Goal: Information Seeking & Learning: Understand process/instructions

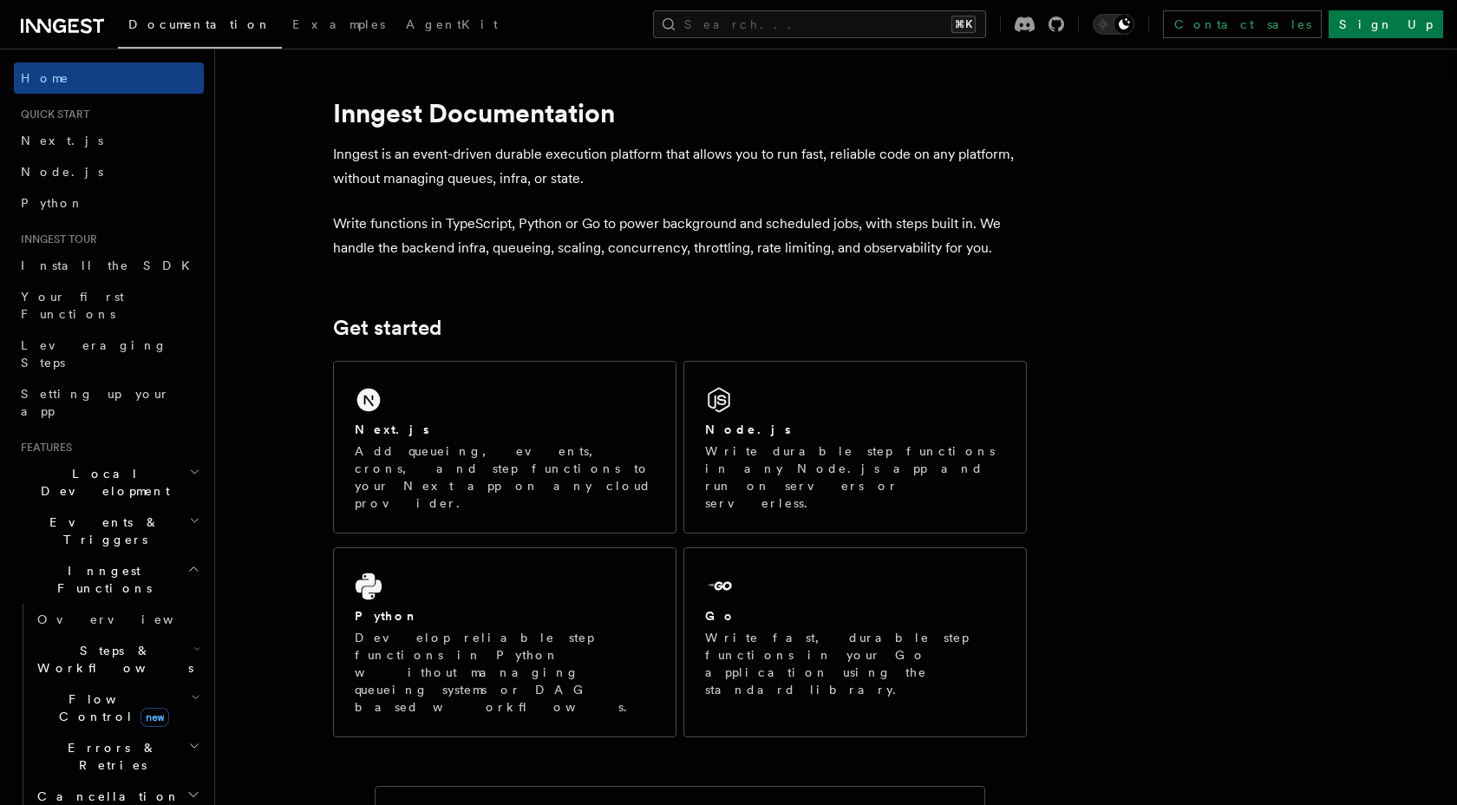
scroll to position [259, 0]
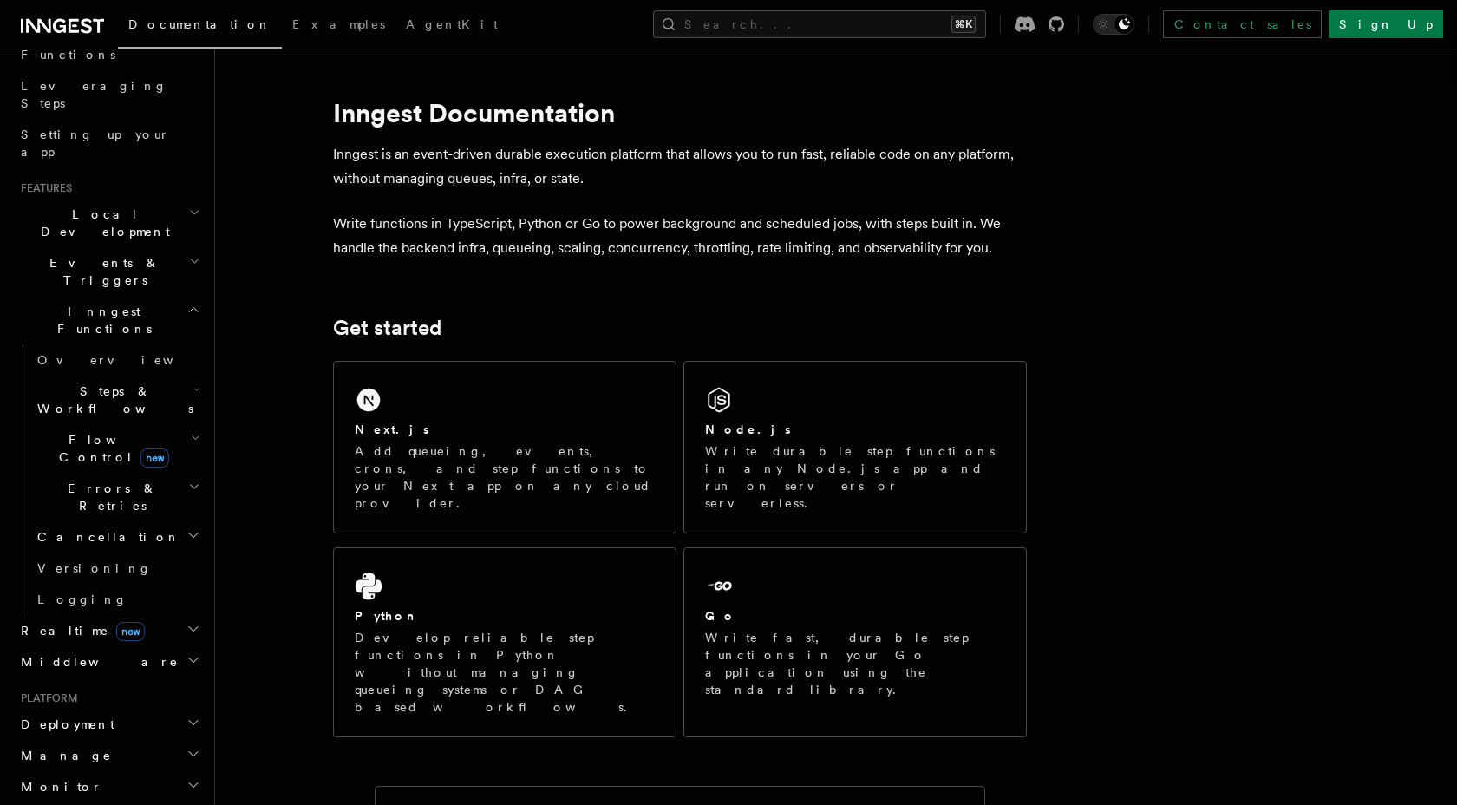
click at [108, 708] on h2 "Deployment" at bounding box center [109, 723] width 190 height 31
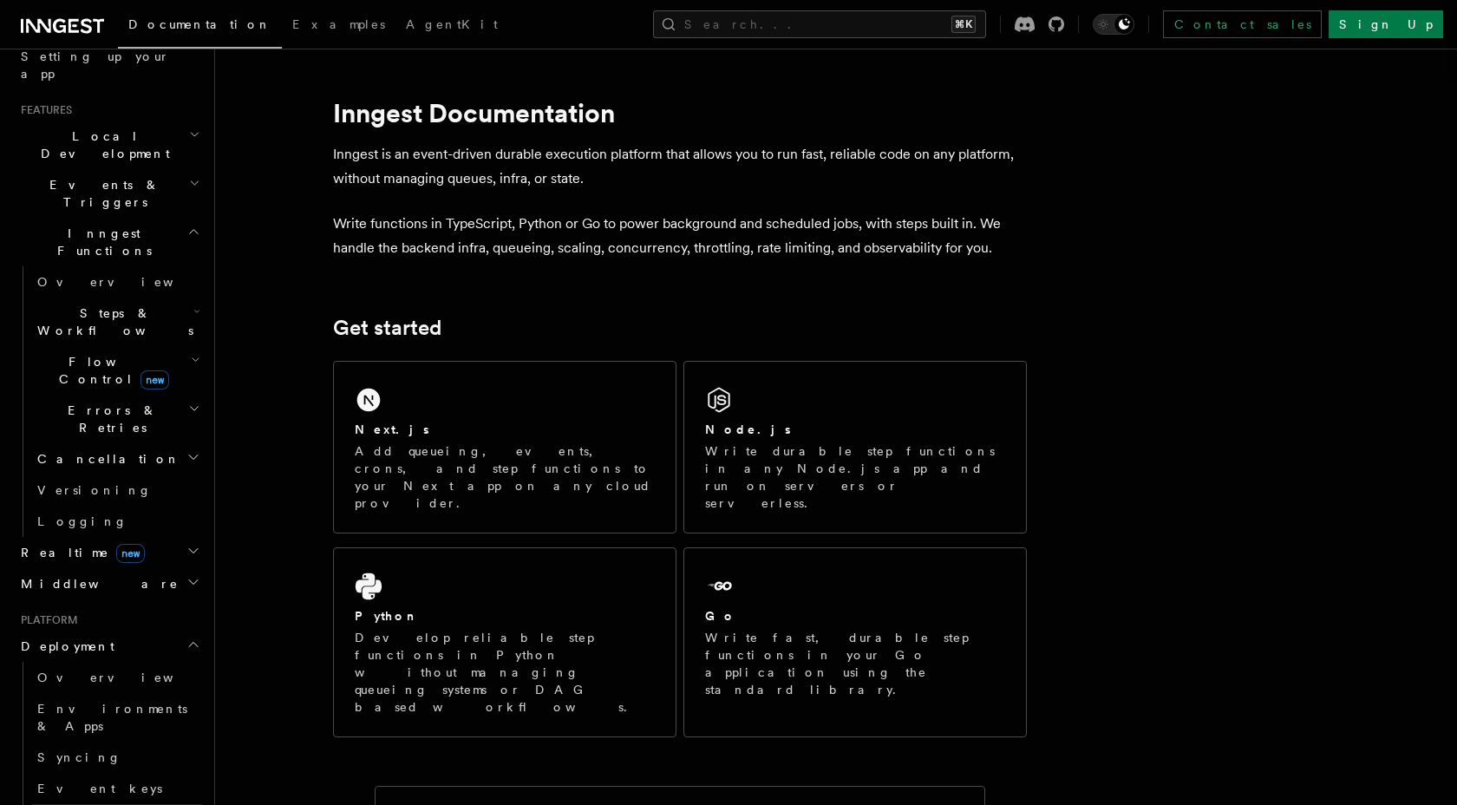
scroll to position [357, 0]
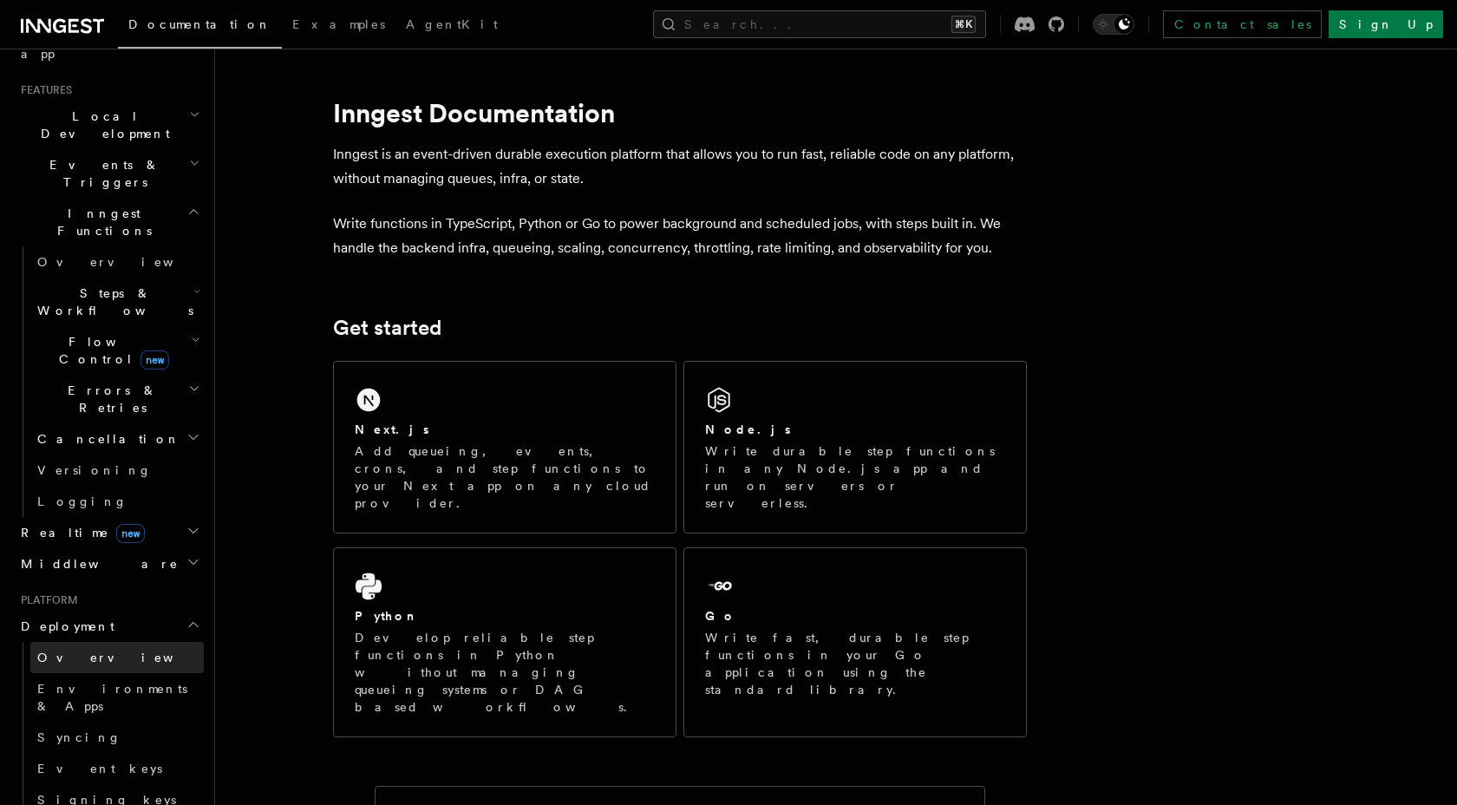
click at [146, 642] on link "Overview" at bounding box center [116, 657] width 173 height 31
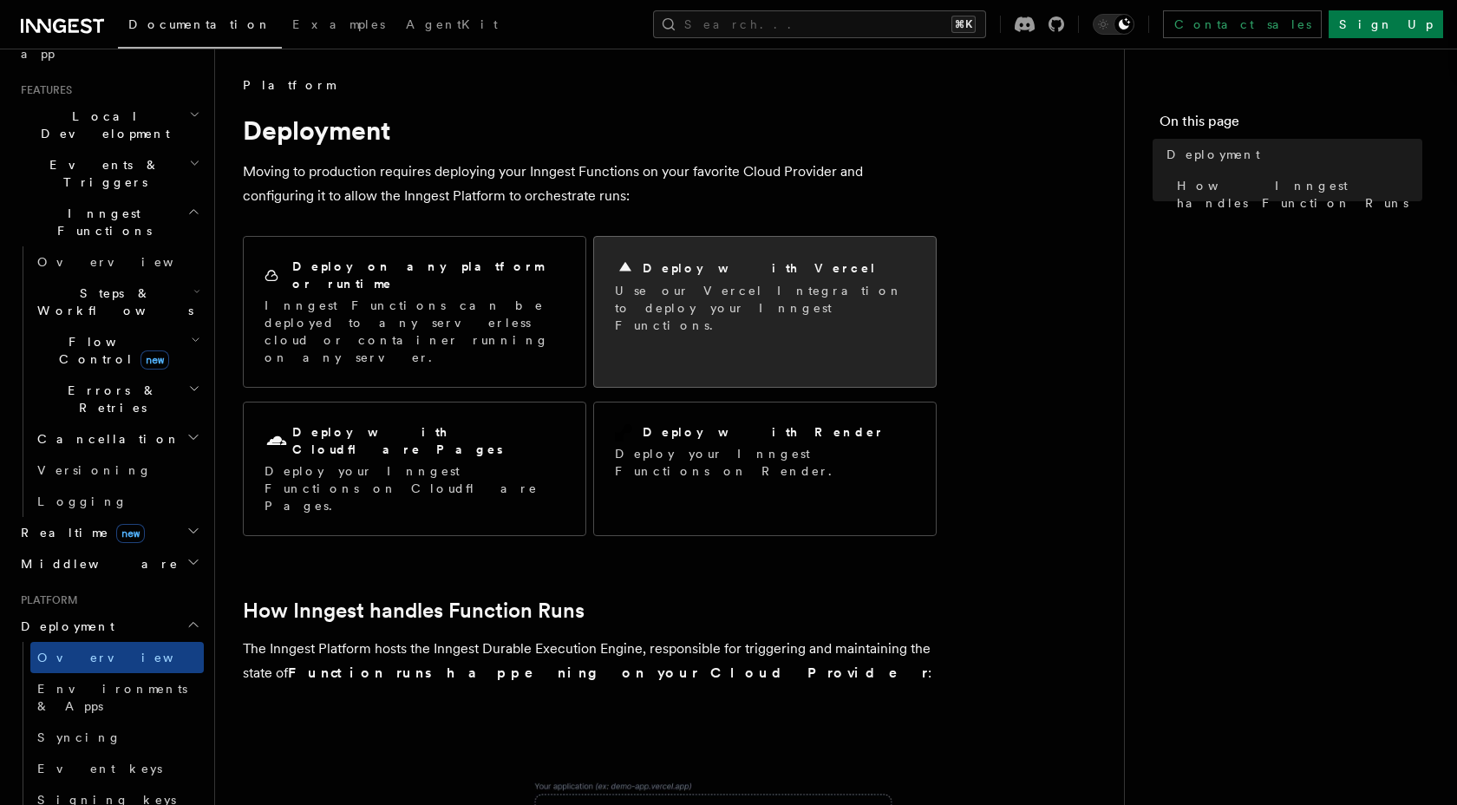
click at [658, 264] on h2 "Deploy with Vercel" at bounding box center [760, 267] width 234 height 17
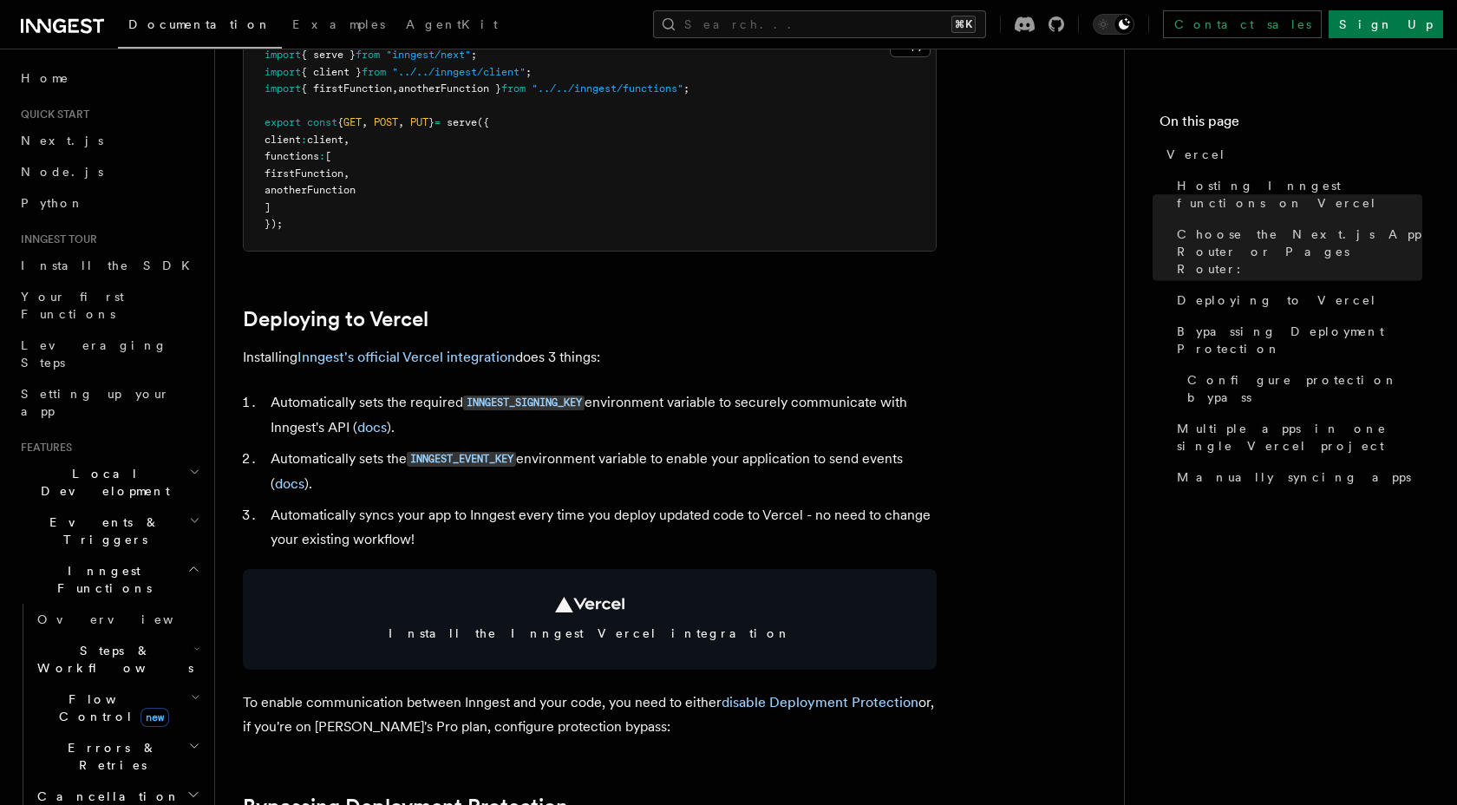
scroll to position [578, 0]
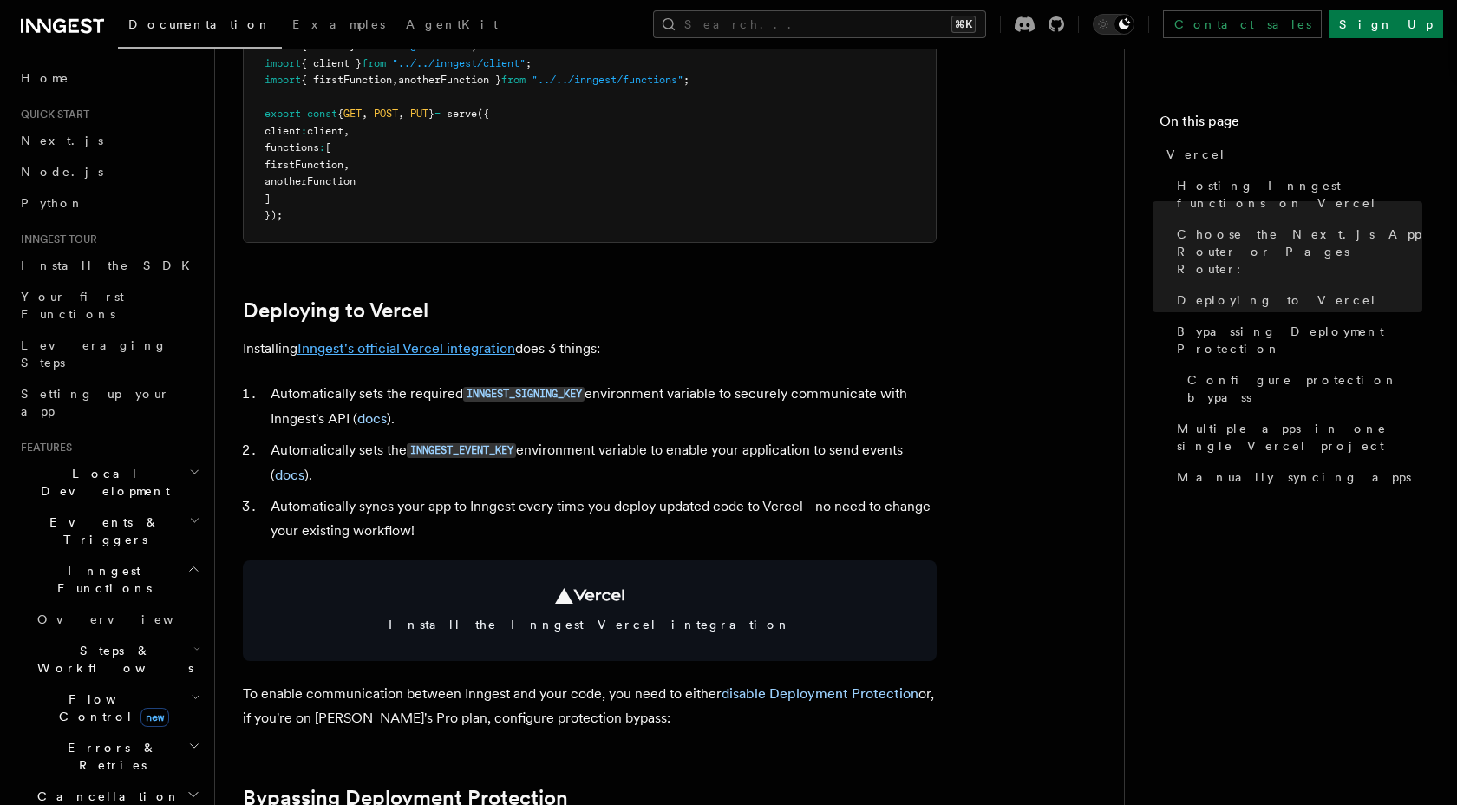
click at [496, 344] on link "Inngest's official Vercel integration" at bounding box center [406, 348] width 218 height 16
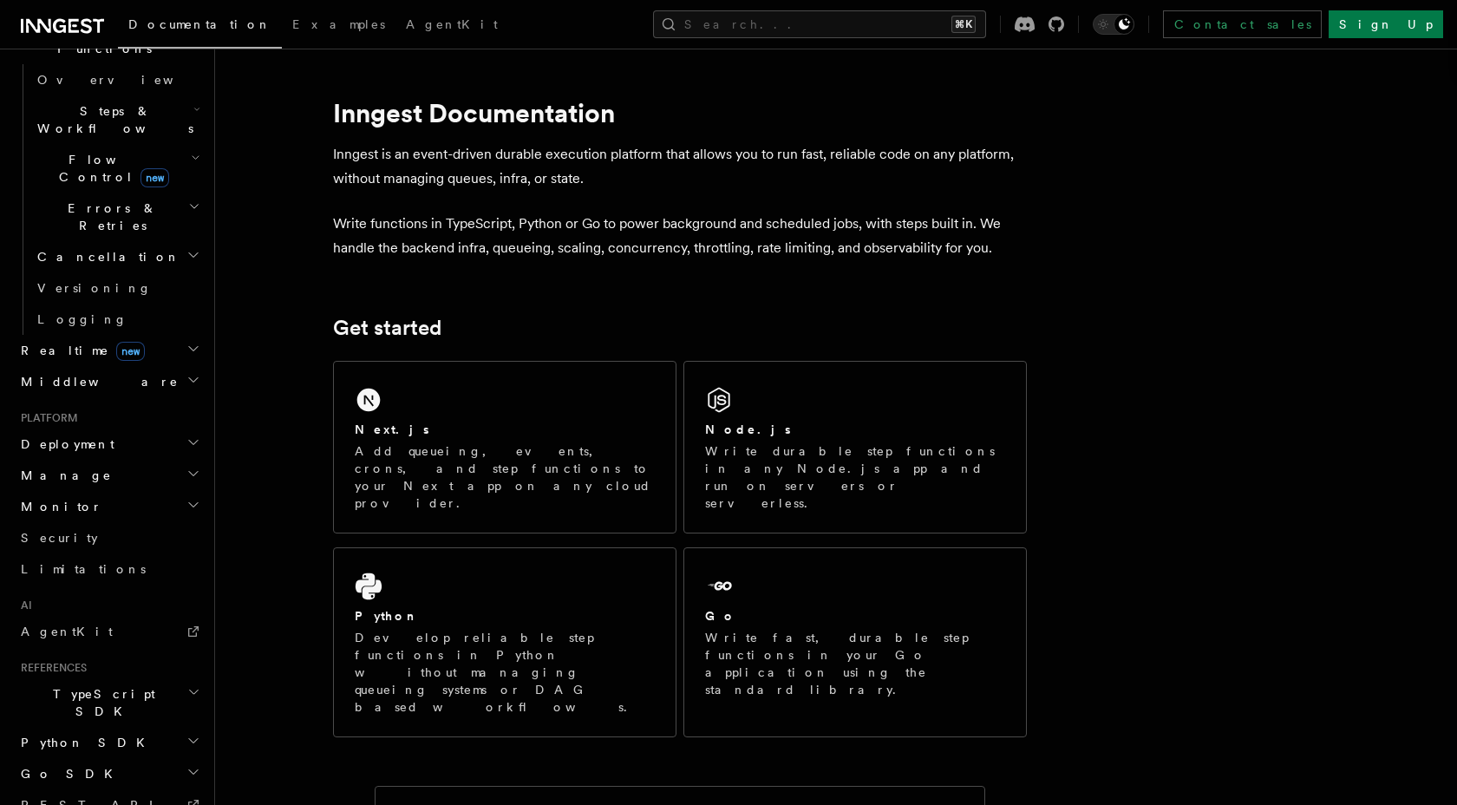
scroll to position [583, 0]
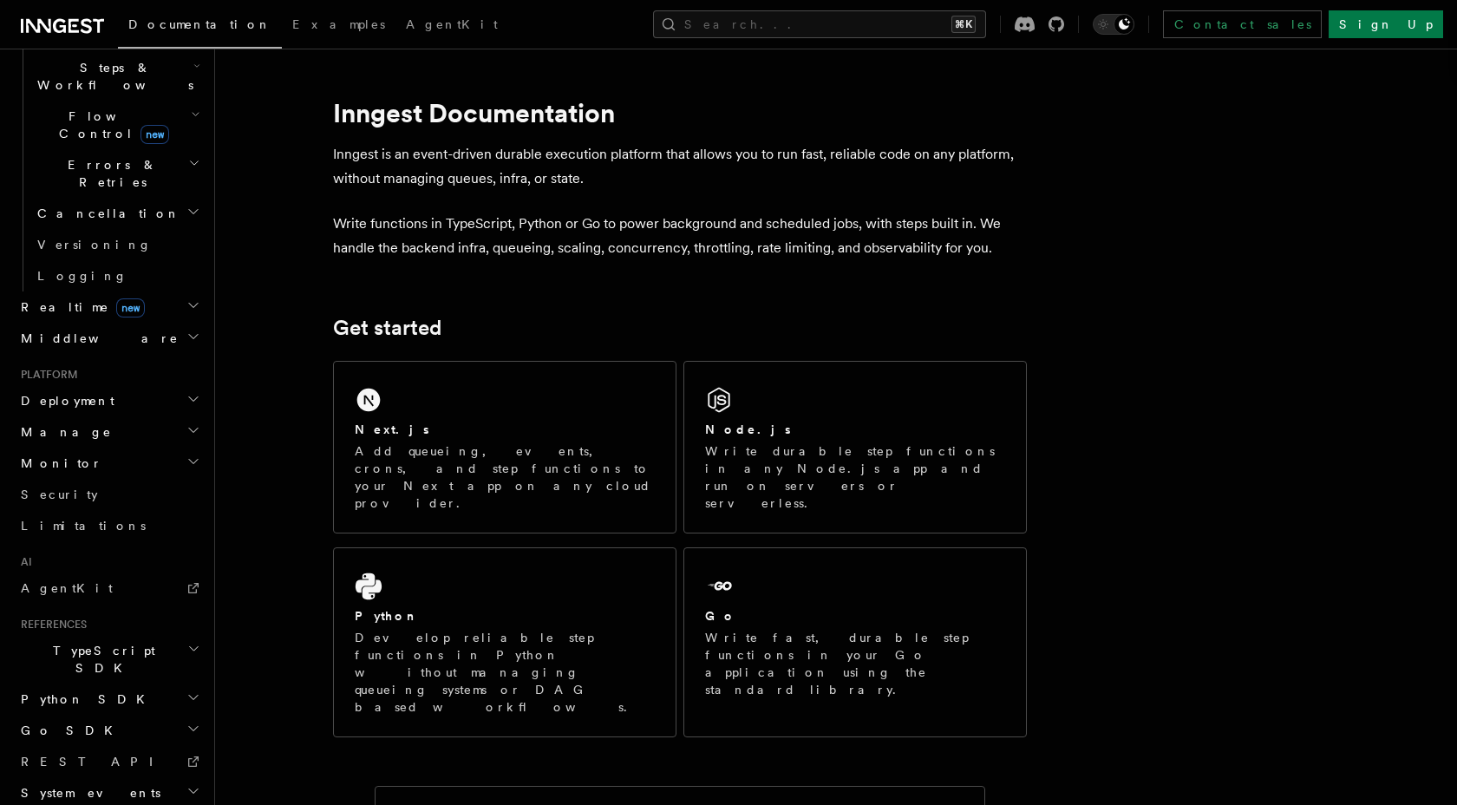
click at [104, 385] on h2 "Deployment" at bounding box center [109, 400] width 190 height 31
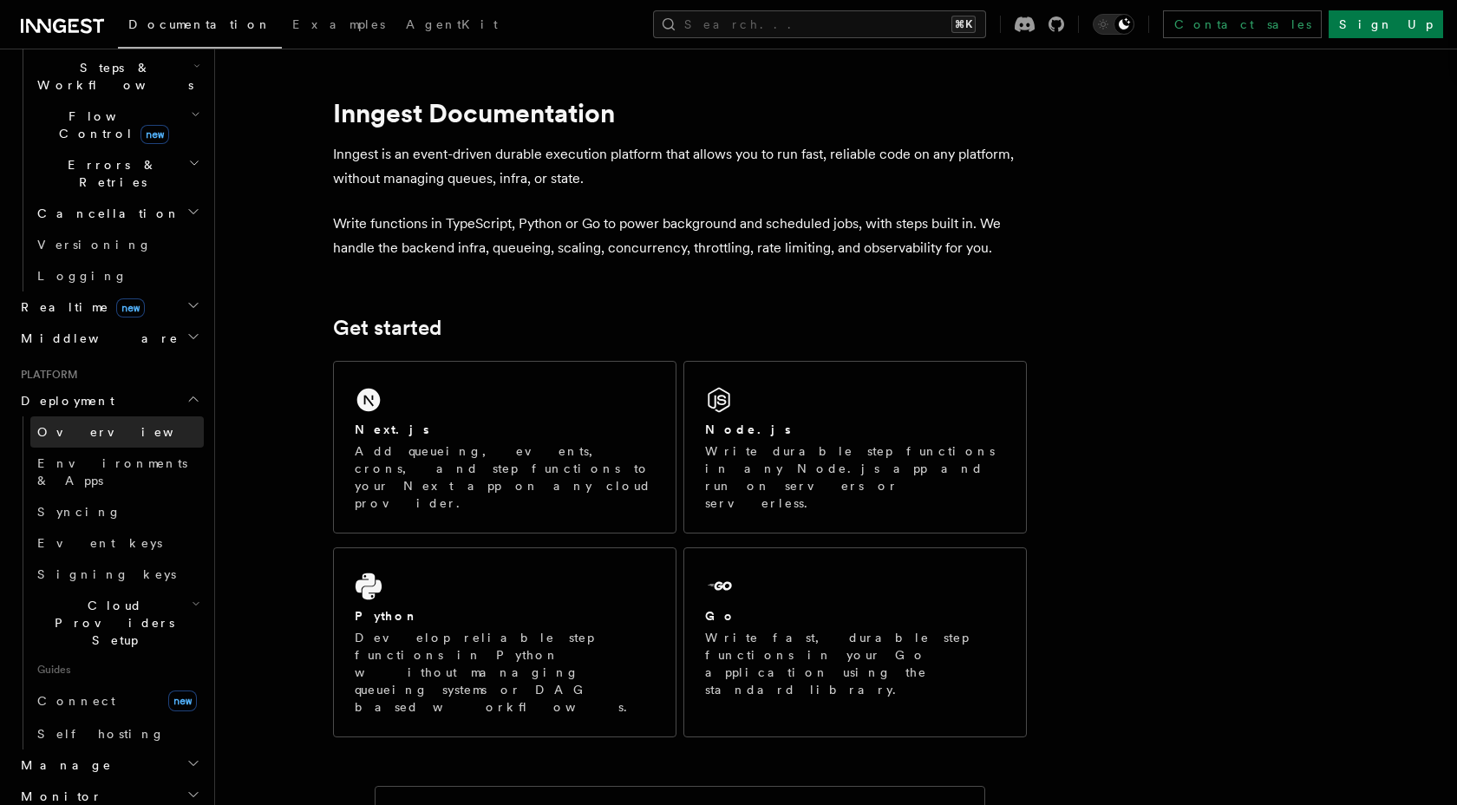
click at [108, 416] on link "Overview" at bounding box center [116, 431] width 173 height 31
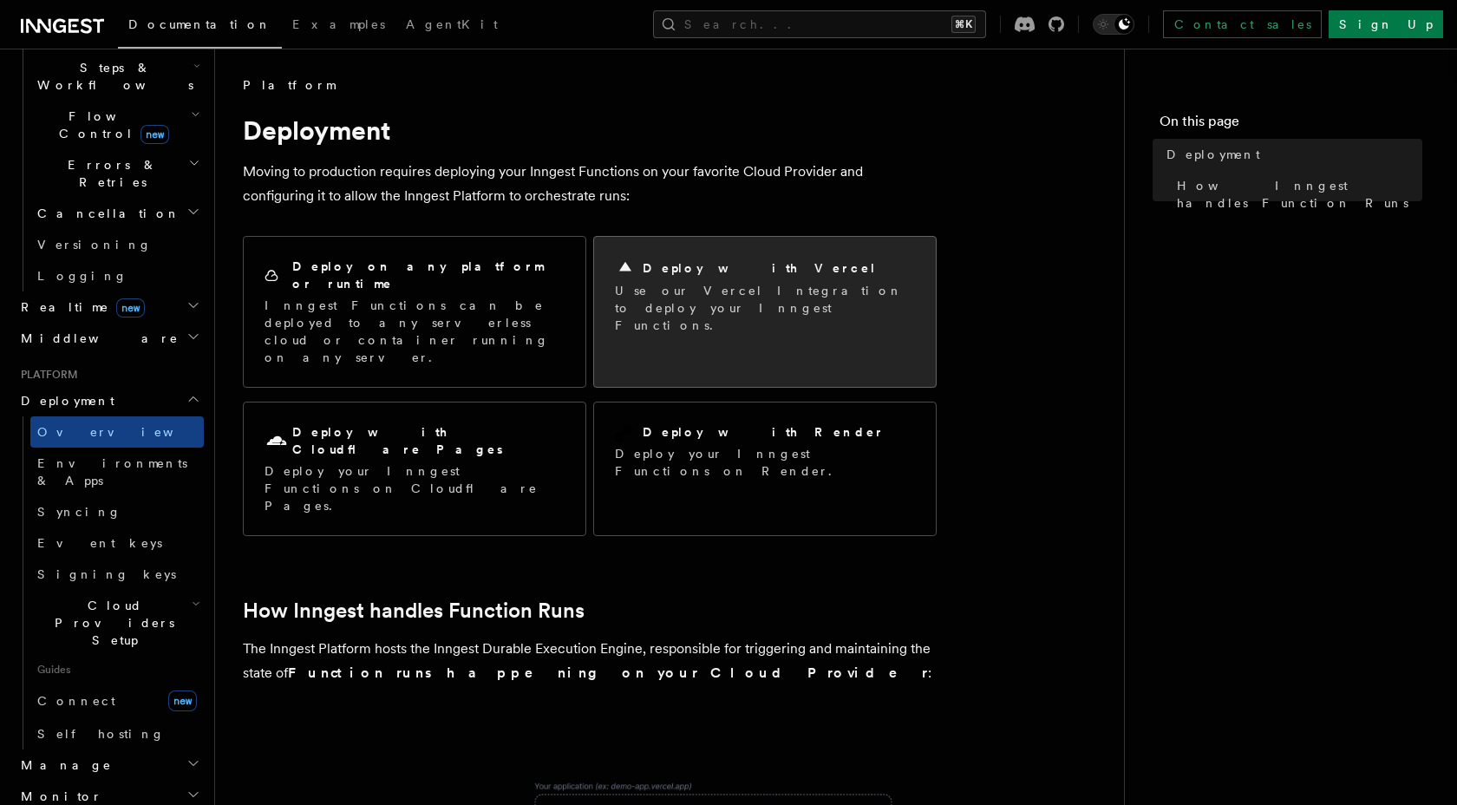
click at [756, 272] on div "Deploy with Vercel" at bounding box center [765, 268] width 300 height 21
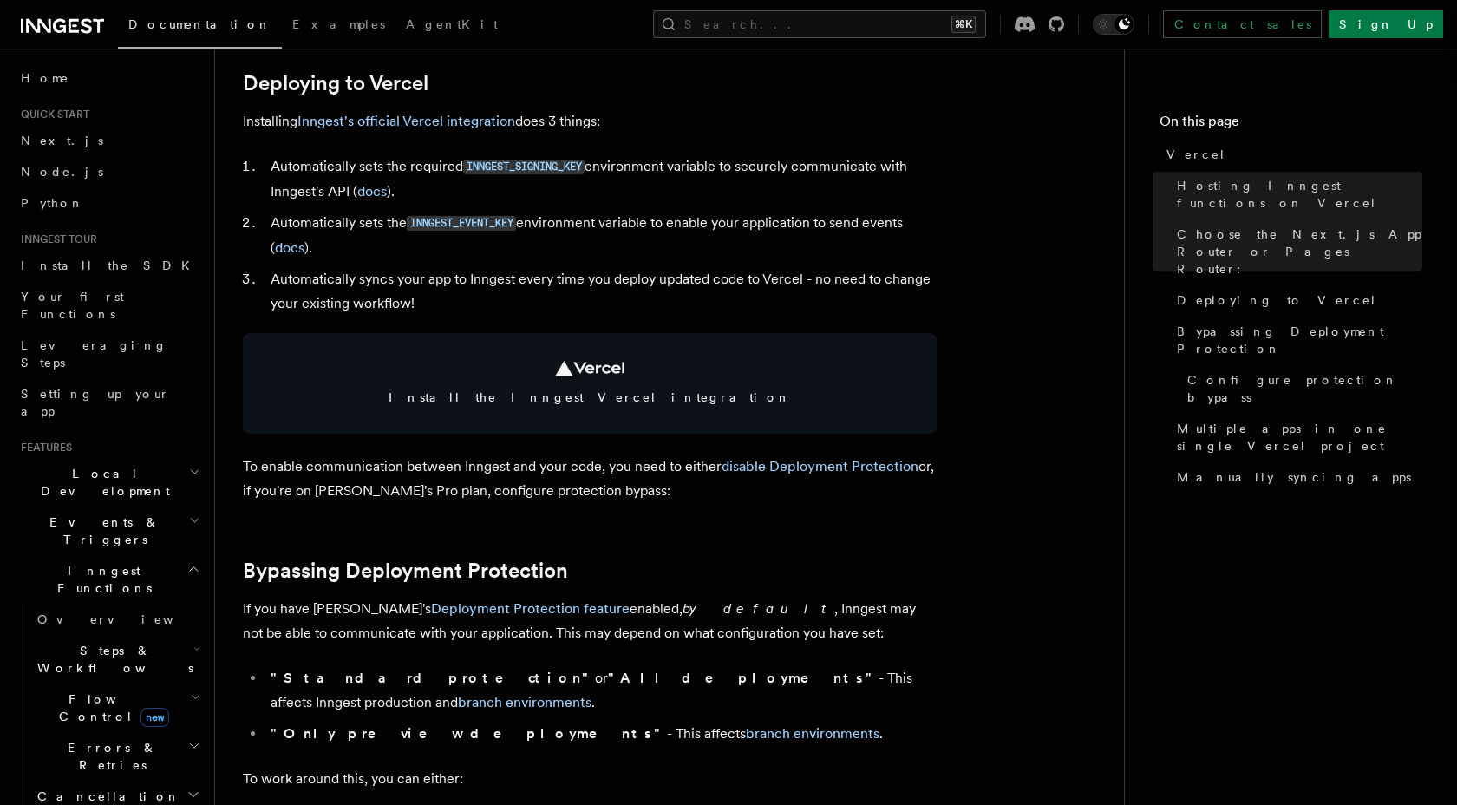
scroll to position [820, 0]
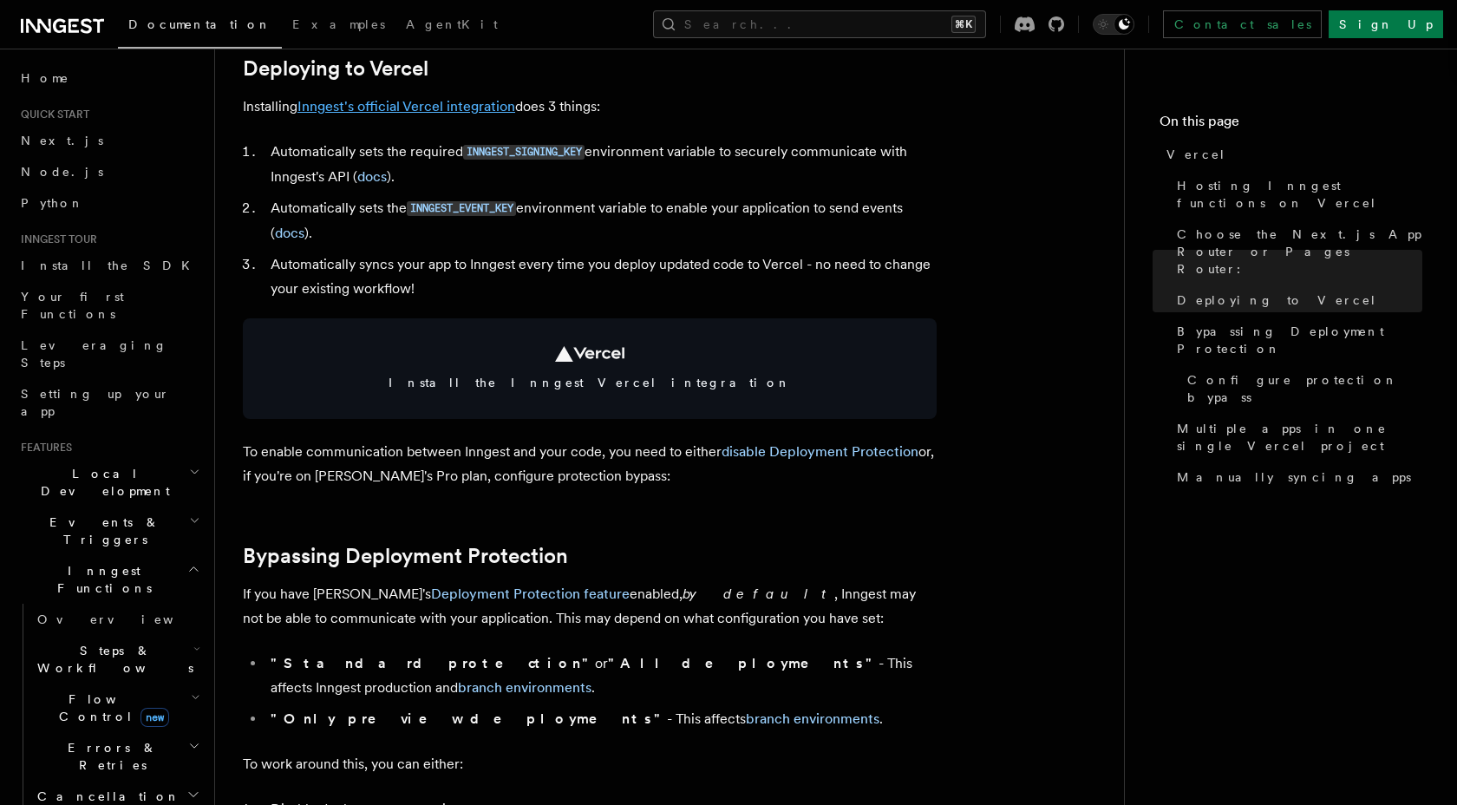
click at [470, 104] on link "Inngest's official Vercel integration" at bounding box center [406, 106] width 218 height 16
